Goal: Go to known website: Access a specific website the user already knows

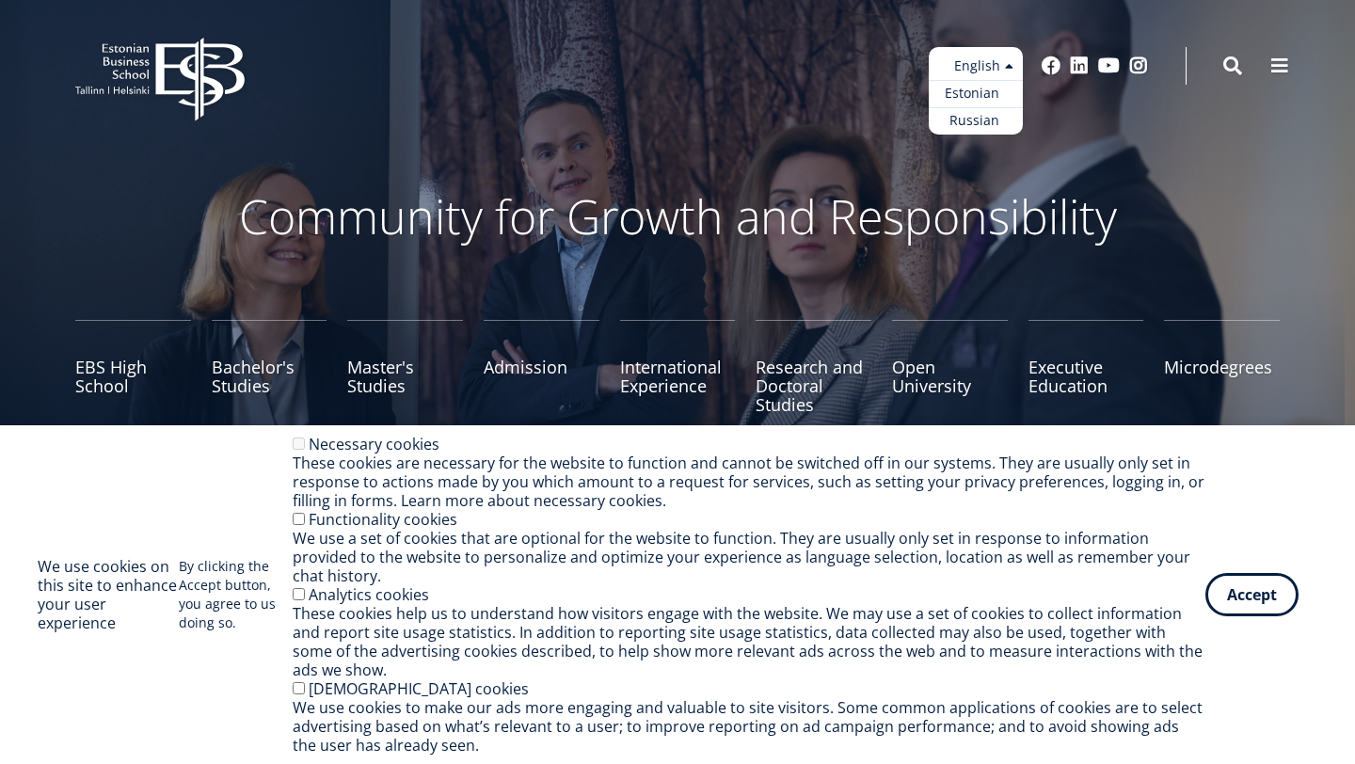
click at [989, 91] on link "Estonian" at bounding box center [976, 93] width 94 height 27
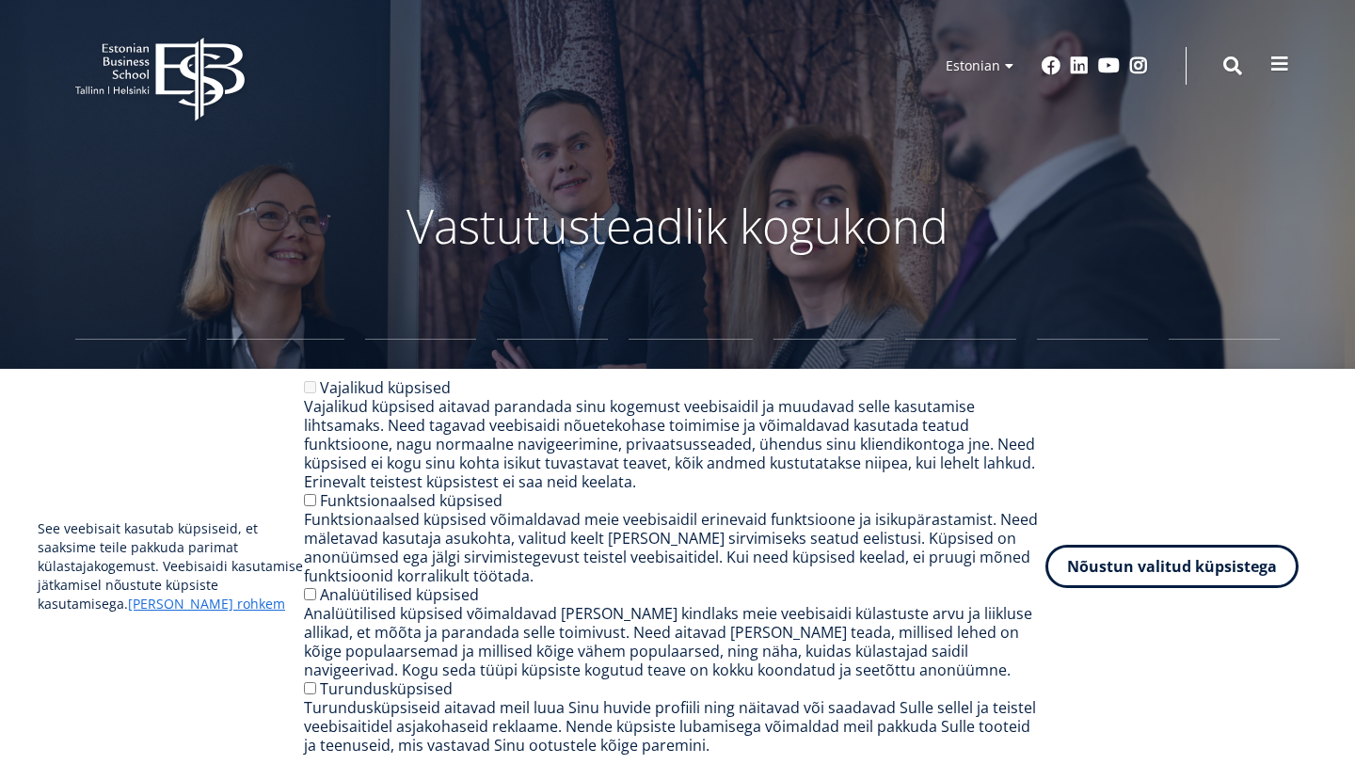
click at [1273, 71] on span at bounding box center [1279, 64] width 19 height 19
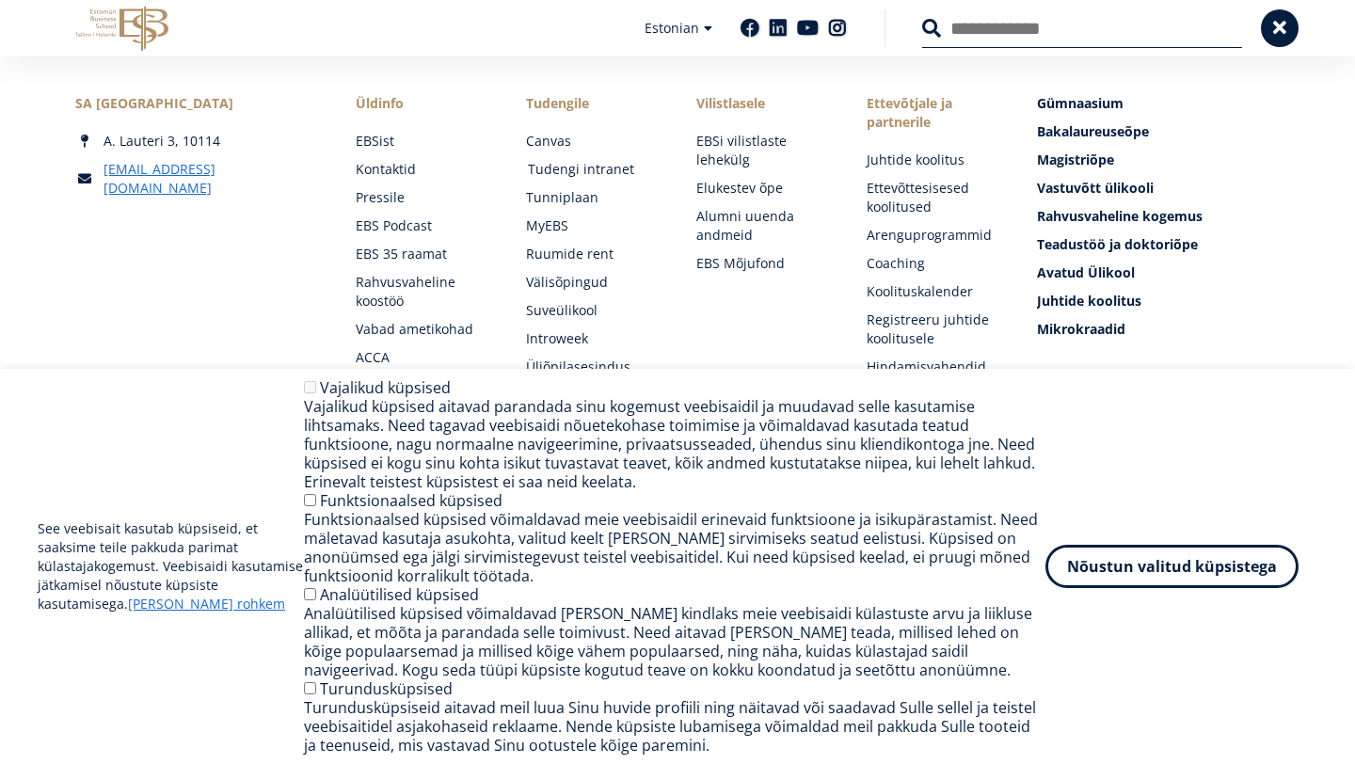
click at [562, 176] on link "Tudengi intranet" at bounding box center [594, 169] width 133 height 19
